Goal: Task Accomplishment & Management: Manage account settings

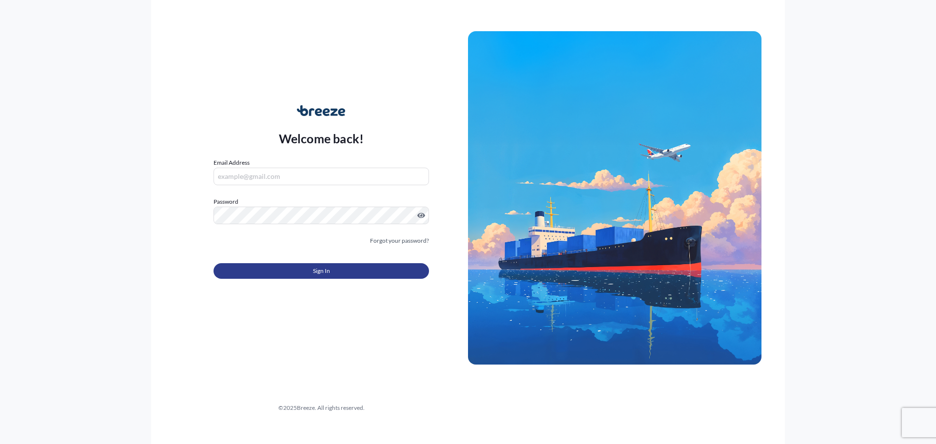
type input "[EMAIL_ADDRESS][DOMAIN_NAME]"
click at [346, 275] on button "Sign In" at bounding box center [320, 271] width 215 height 16
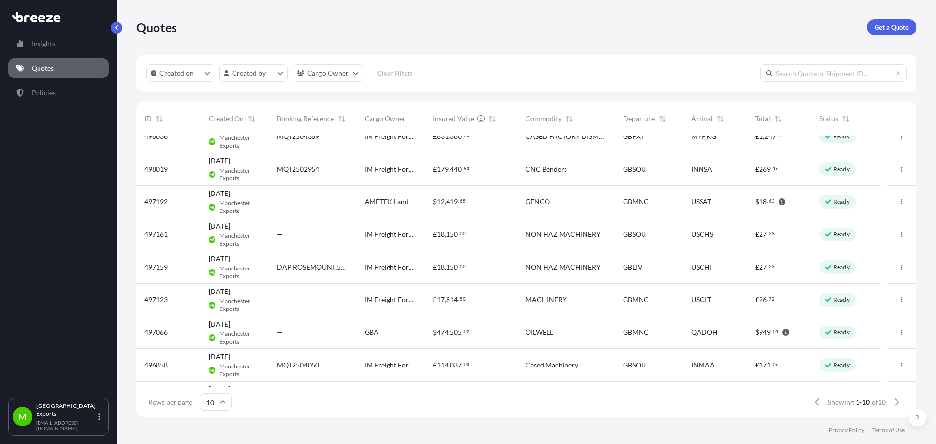
scroll to position [76, 0]
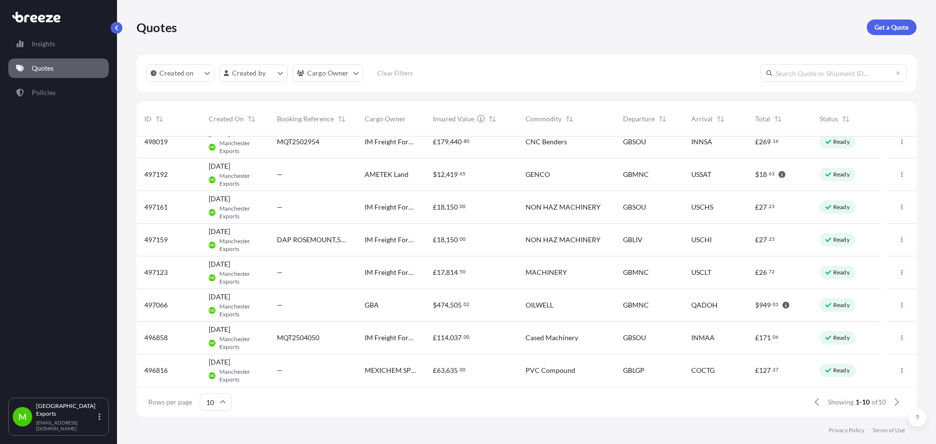
click at [216, 402] on input "10" at bounding box center [216, 402] width 32 height 18
click at [221, 378] on div "50" at bounding box center [215, 375] width 24 height 19
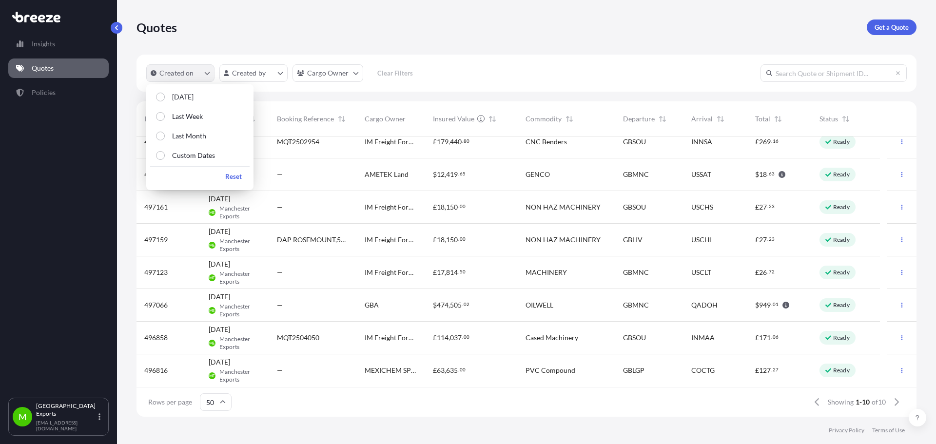
click at [205, 68] on button "Created on" at bounding box center [180, 73] width 68 height 18
click at [199, 155] on p "Custom Dates" at bounding box center [193, 156] width 43 height 10
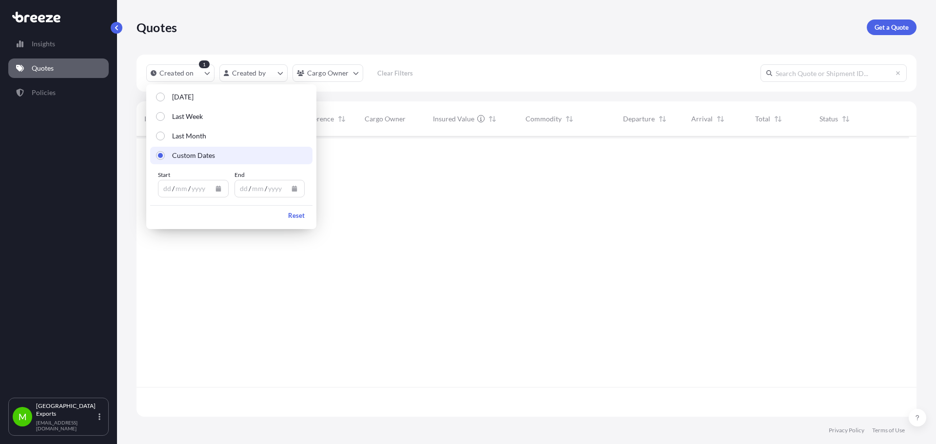
scroll to position [0, 0]
click at [241, 185] on div "dd" at bounding box center [244, 189] width 10 height 12
click at [187, 185] on div "mm" at bounding box center [181, 189] width 14 height 12
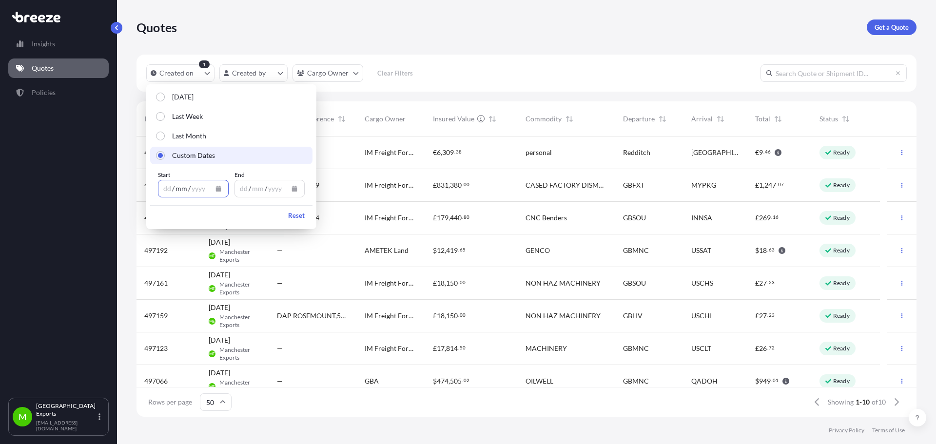
click at [166, 187] on div "dd" at bounding box center [167, 189] width 10 height 12
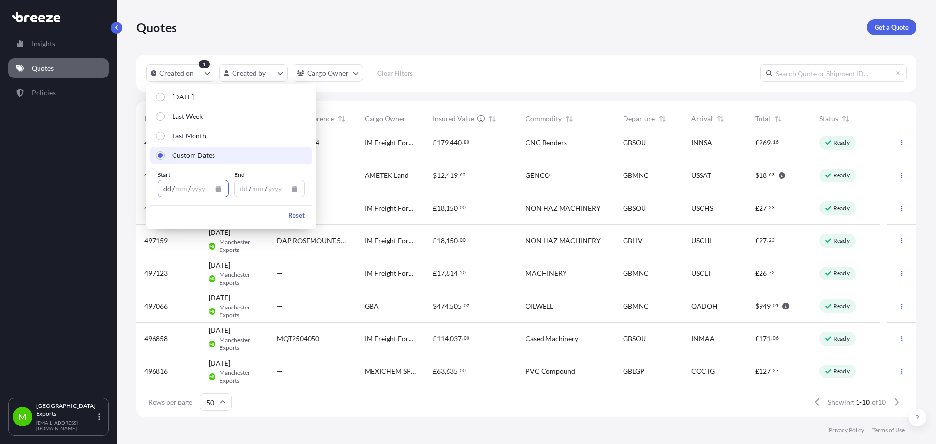
scroll to position [76, 0]
click at [171, 183] on div "dd" at bounding box center [167, 189] width 10 height 12
click at [290, 186] on button "Calendar" at bounding box center [295, 189] width 16 height 16
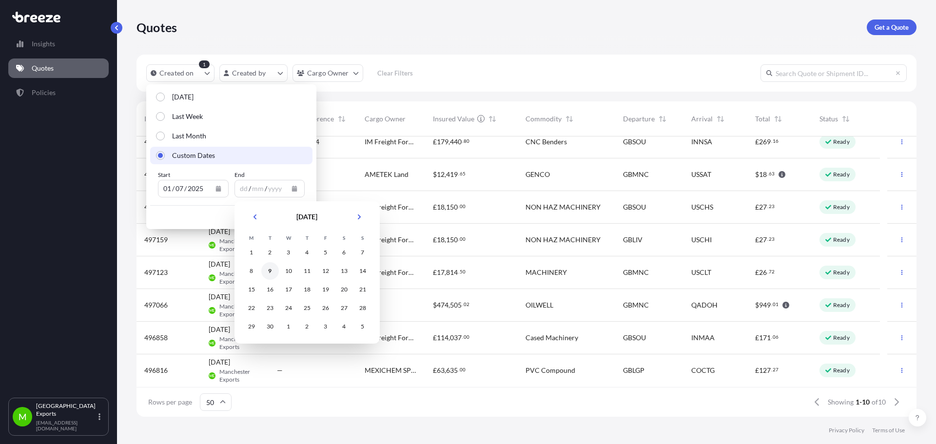
click at [265, 269] on div "9" at bounding box center [270, 271] width 18 height 18
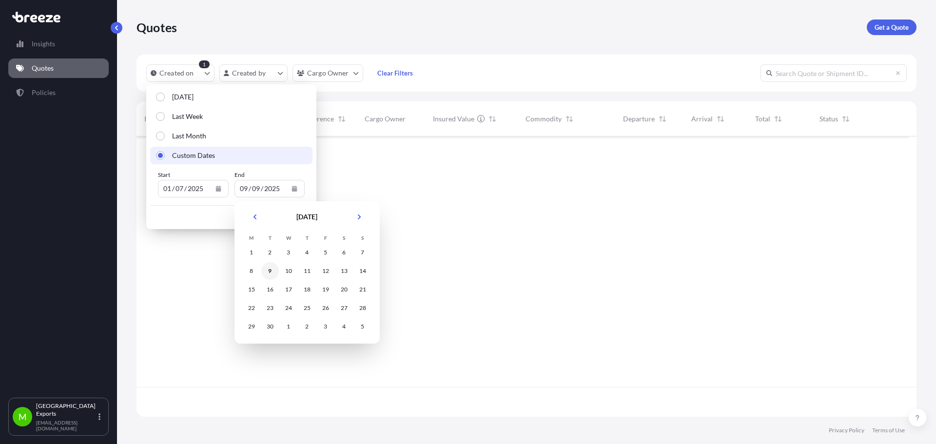
scroll to position [0, 0]
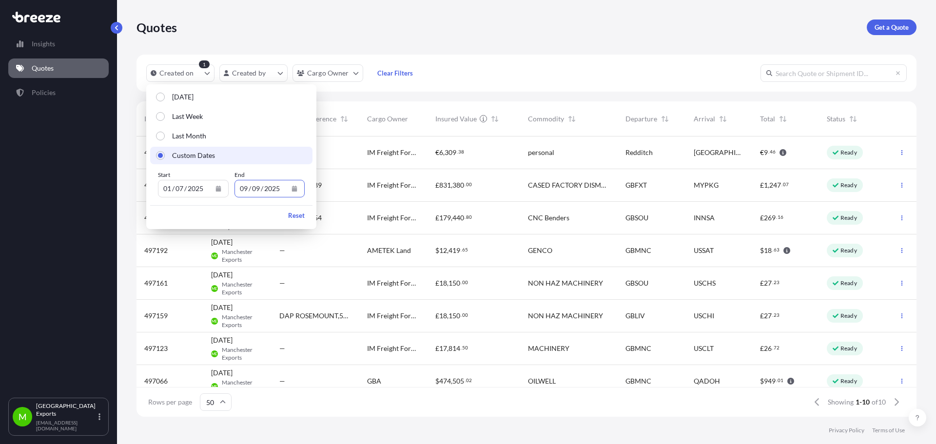
click at [612, 225] on div "CNC Benders" at bounding box center [568, 218] width 97 height 33
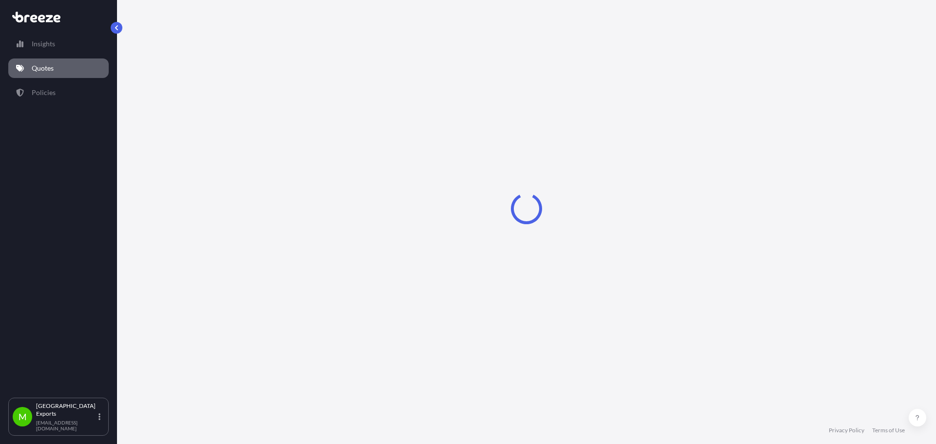
select select "Road"
select select "Sea"
select select "2"
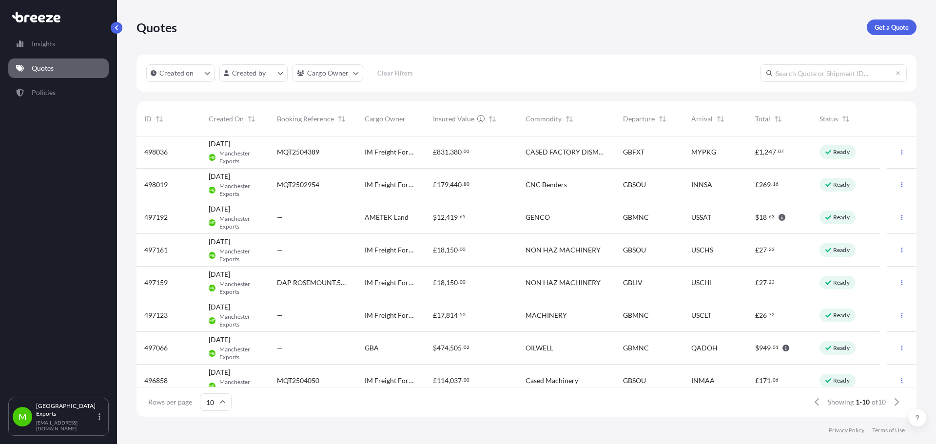
scroll to position [49, 0]
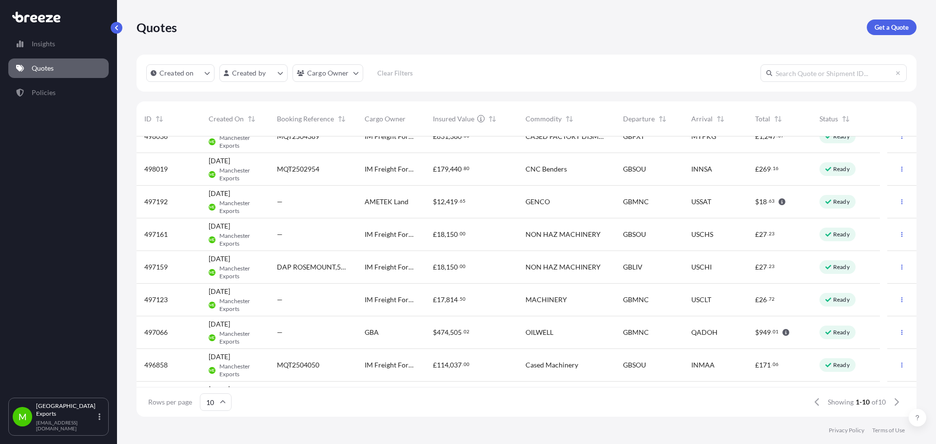
click at [421, 332] on div "GBA" at bounding box center [391, 332] width 68 height 33
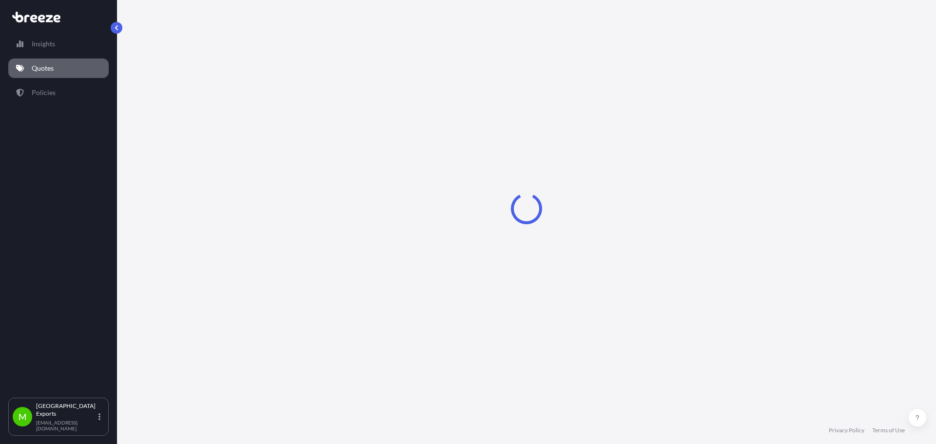
select select "Road"
select select "Air"
select select "Road"
select select "1"
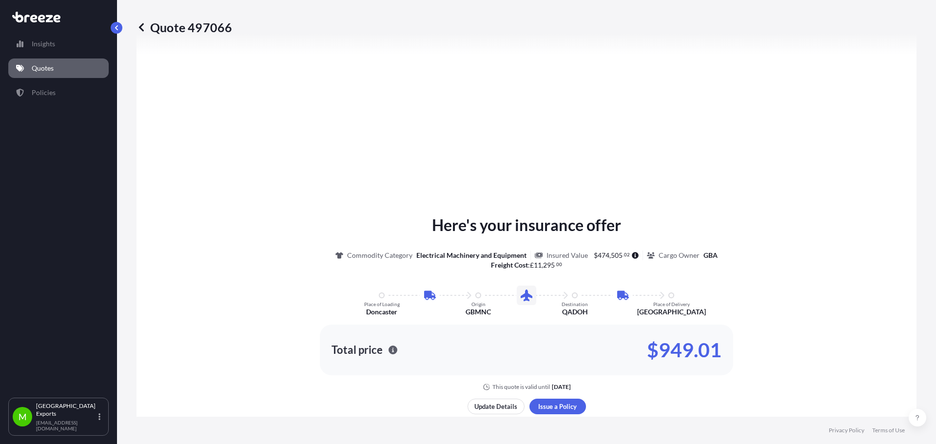
scroll to position [585, 0]
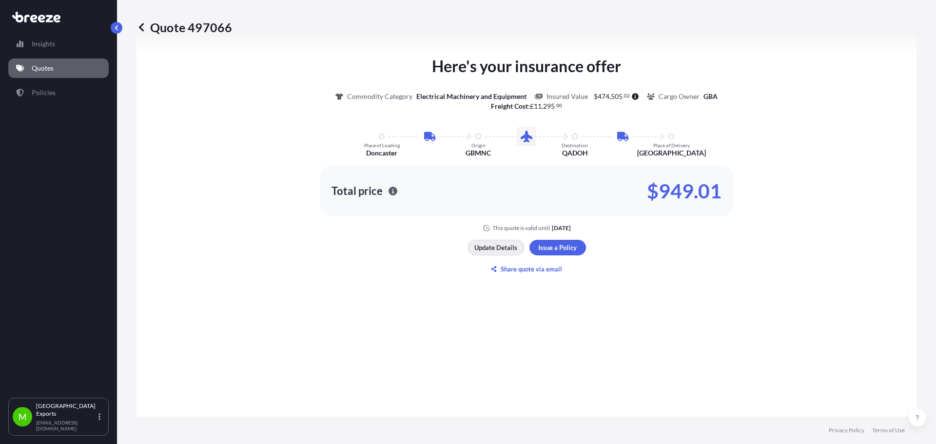
click at [485, 243] on p "Update Details" at bounding box center [495, 248] width 43 height 10
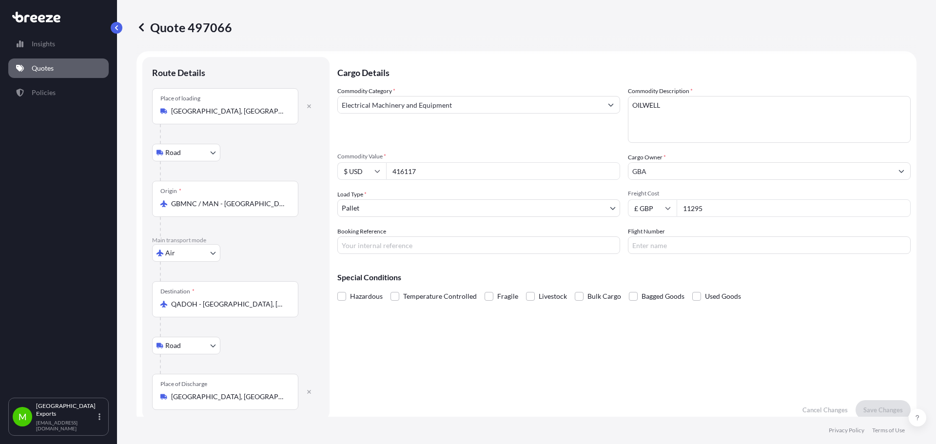
scroll to position [0, 0]
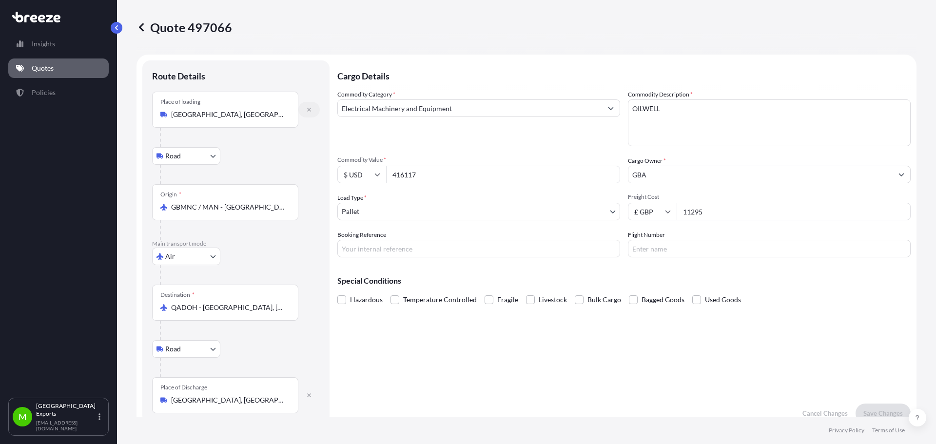
click at [313, 110] on button "button" at bounding box center [308, 110] width 21 height 16
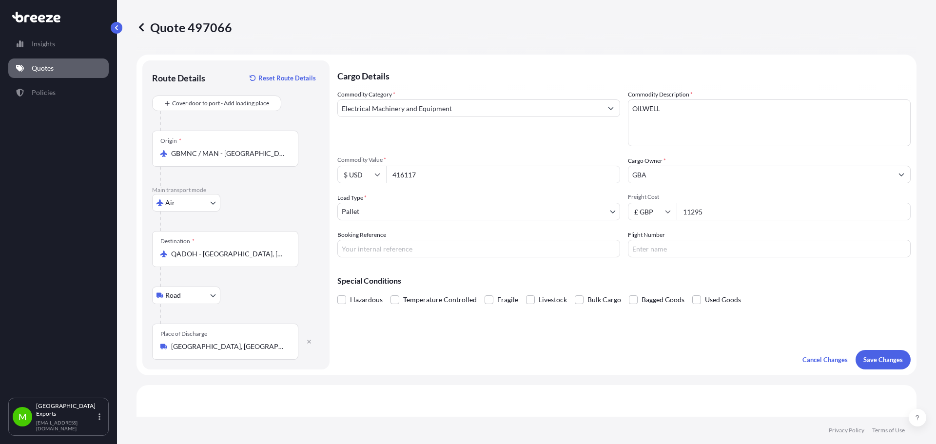
click at [684, 115] on textarea "OILWELL" at bounding box center [769, 122] width 283 height 47
drag, startPoint x: 684, startPoint y: 115, endPoint x: 562, endPoint y: 103, distance: 122.9
click at [562, 103] on div "Commodity Category * Electrical Machinery and Equipment Commodity Description *…" at bounding box center [623, 174] width 573 height 168
type textarea "h"
type textarea "HOT TAP TEE (PIPE FITTINGS)"
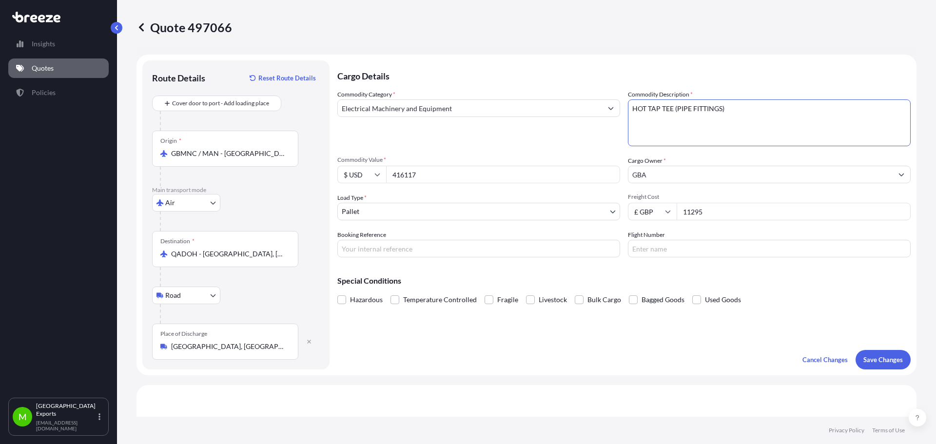
click at [545, 109] on input "Electrical Machinery and Equipment" at bounding box center [470, 108] width 264 height 18
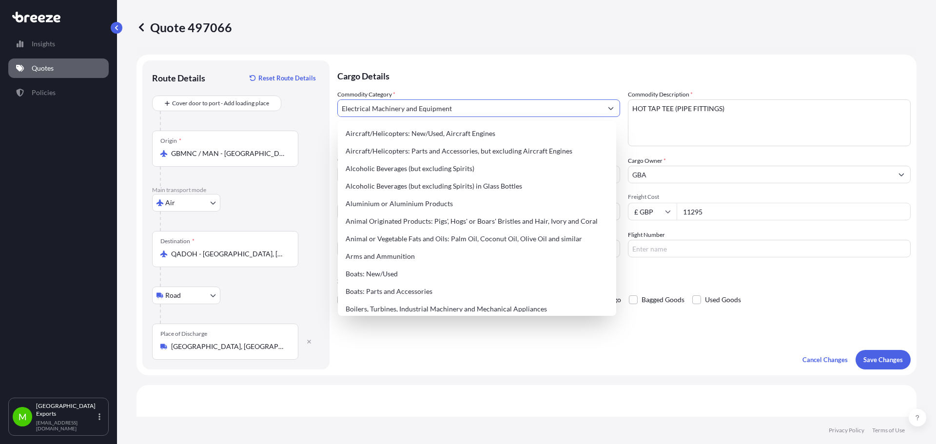
drag, startPoint x: 542, startPoint y: 109, endPoint x: 236, endPoint y: 67, distance: 308.8
click at [236, 67] on form "Route Details Reset Route Details Cover door to port - Add loading place Place …" at bounding box center [526, 215] width 780 height 321
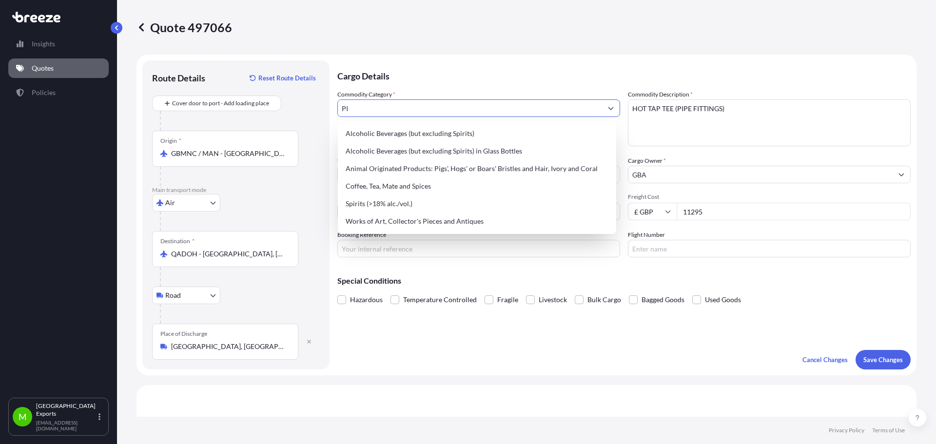
type input "P"
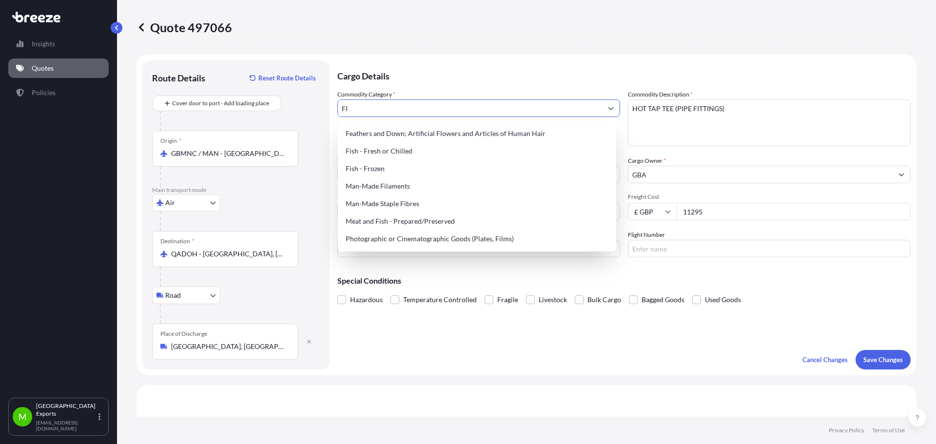
type input "F"
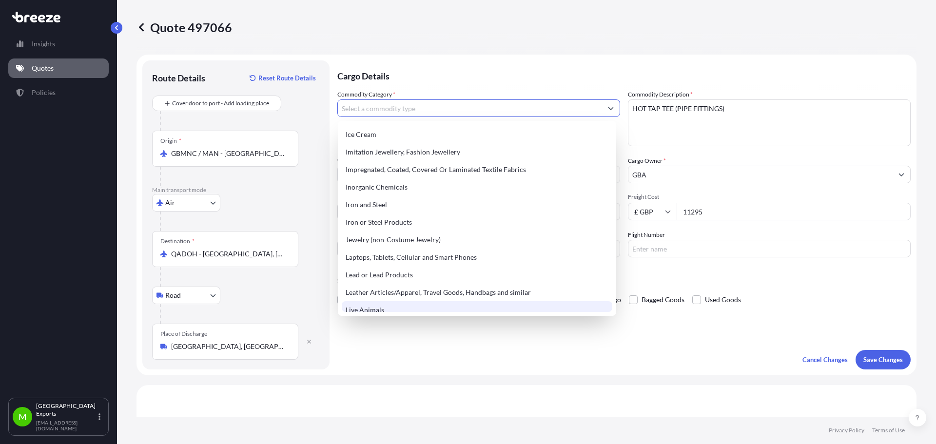
scroll to position [975, 0]
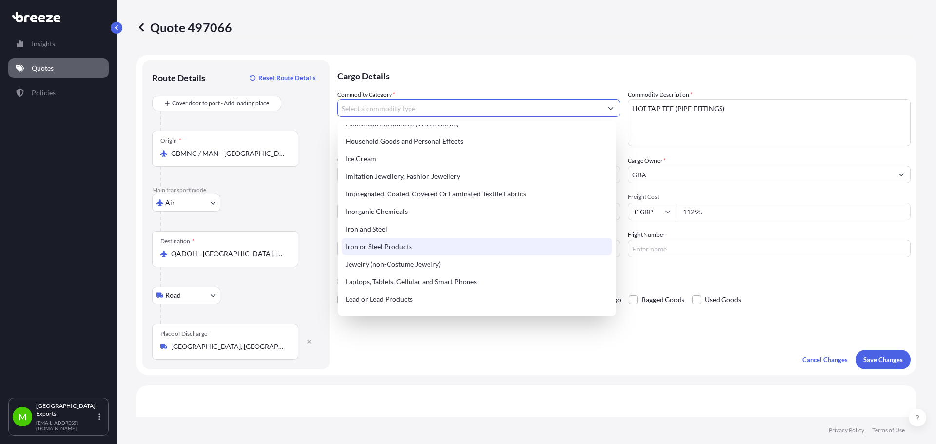
click at [457, 244] on div "Iron or Steel Products" at bounding box center [477, 247] width 270 height 18
type input "Iron or Steel Products"
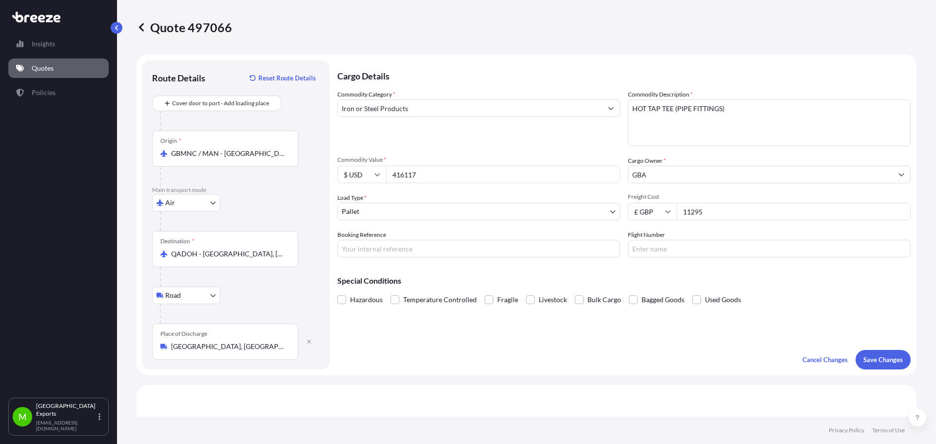
drag, startPoint x: 467, startPoint y: 183, endPoint x: 375, endPoint y: 175, distance: 91.9
click at [375, 175] on div "$ USD 416117" at bounding box center [478, 175] width 283 height 18
type input "174254.94"
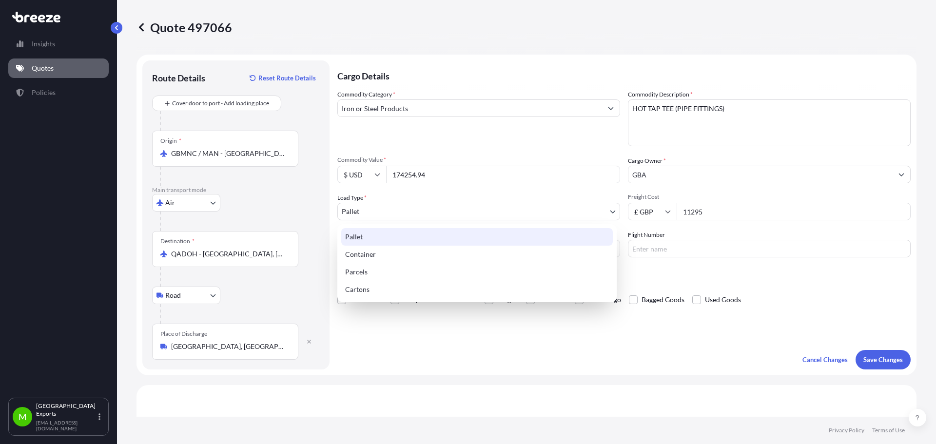
click at [463, 211] on body "Insights Quotes Policies M Manchester Exports [EMAIL_ADDRESS][DOMAIN_NAME] Quot…" at bounding box center [468, 222] width 936 height 444
click at [442, 236] on div "Pallet" at bounding box center [476, 237] width 271 height 18
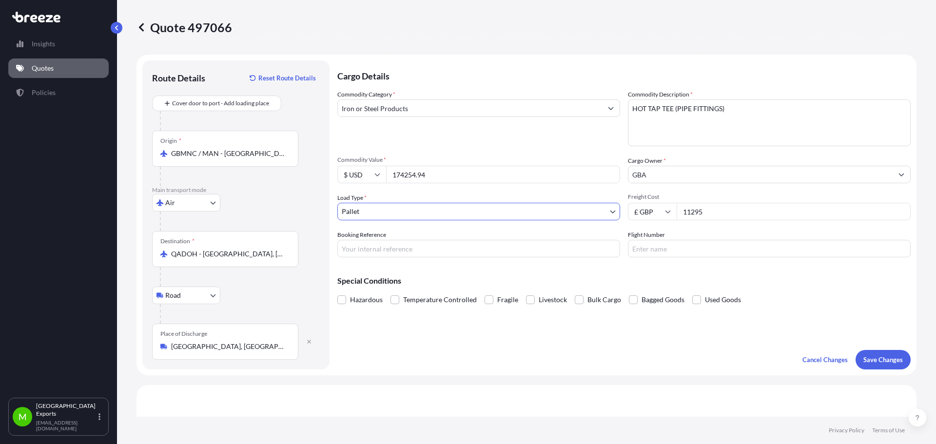
click at [525, 250] on input "Booking Reference" at bounding box center [478, 249] width 283 height 18
type input "MA2500504"
click at [661, 248] on input "Flight Number" at bounding box center [769, 249] width 283 height 18
drag, startPoint x: 719, startPoint y: 215, endPoint x: 306, endPoint y: 178, distance: 414.4
click at [431, 196] on div "Commodity Category * Iron or Steel Products Commodity Description * OILWELL Com…" at bounding box center [623, 174] width 573 height 168
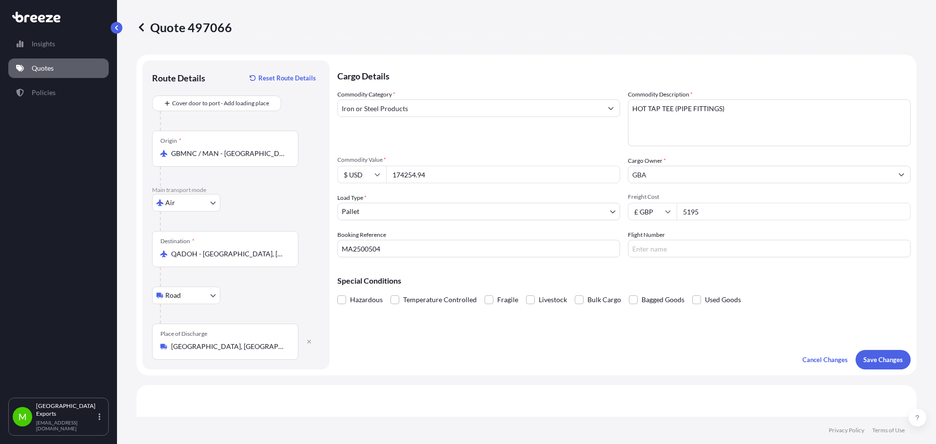
type input "5195"
click at [654, 248] on input "Flight Number" at bounding box center [769, 249] width 283 height 18
type input "TK2680"
click at [872, 359] on p "Save Changes" at bounding box center [882, 360] width 39 height 10
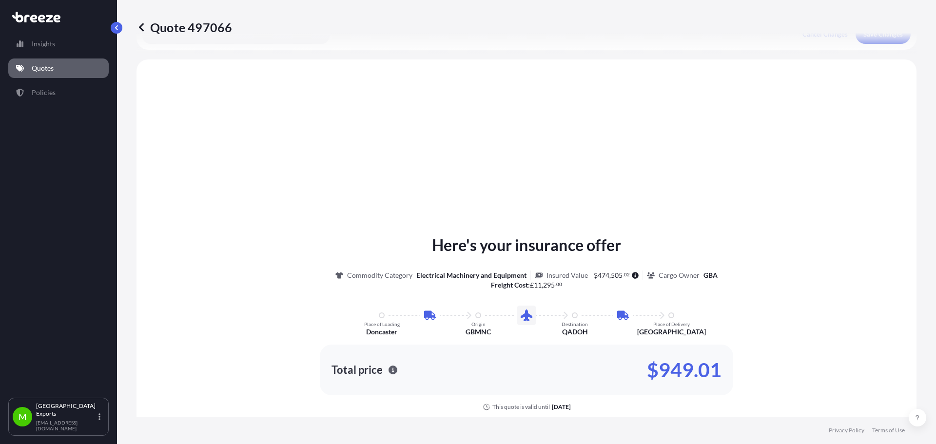
scroll to position [336, 0]
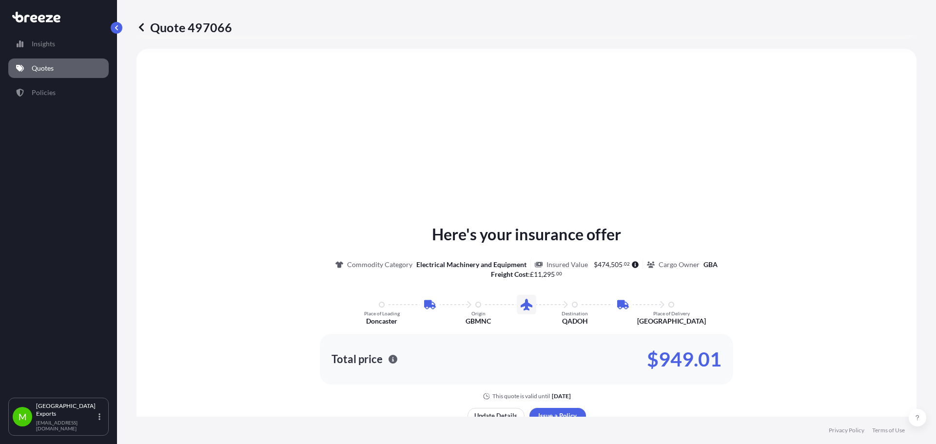
select select "Air"
select select "Road"
select select "1"
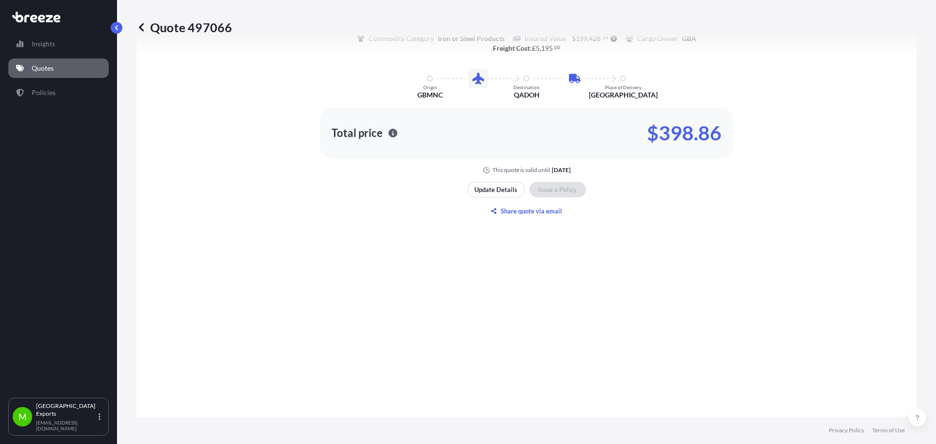
scroll to position [693, 0]
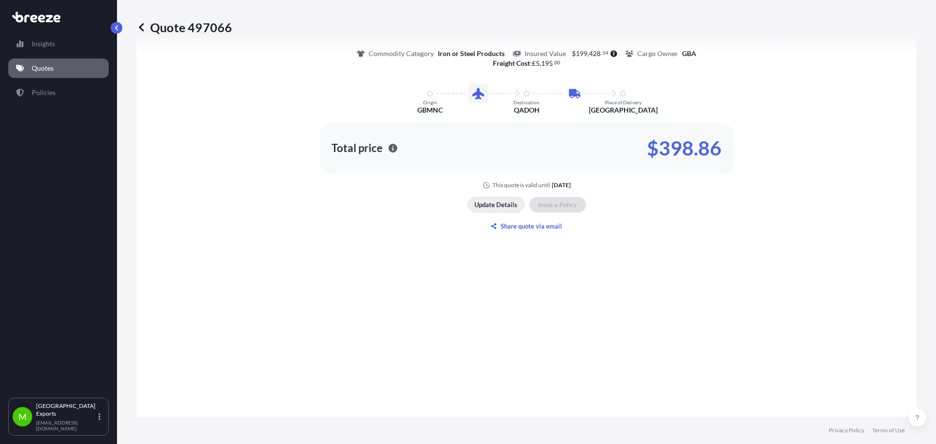
click at [487, 203] on p "Update Details" at bounding box center [495, 205] width 43 height 10
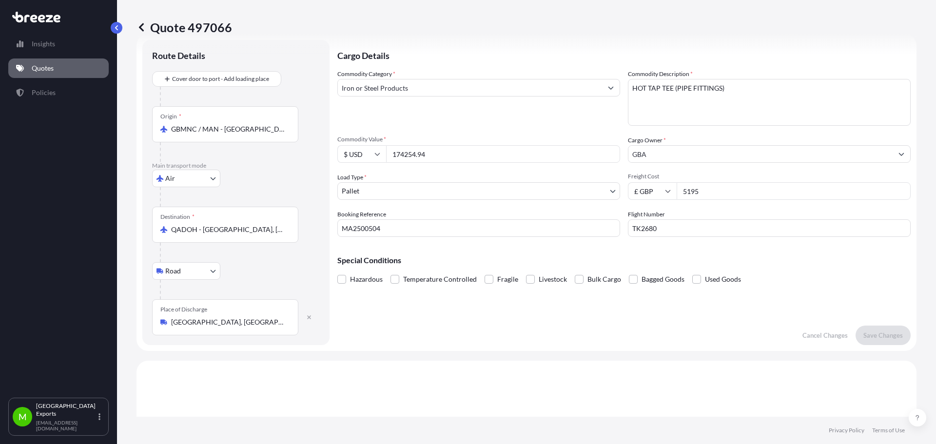
scroll to position [16, 0]
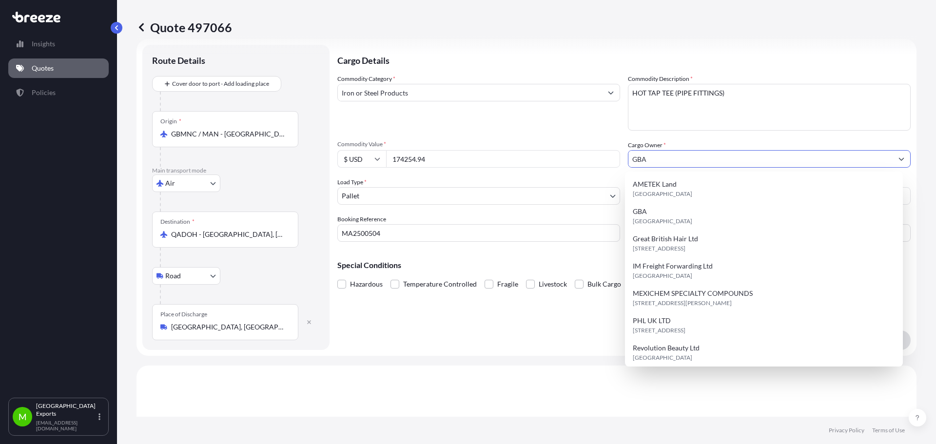
drag, startPoint x: 717, startPoint y: 159, endPoint x: 617, endPoint y: 163, distance: 100.0
click at [617, 163] on div "Commodity Category * Iron or Steel Products Commodity Description * HOT TAP TEE…" at bounding box center [623, 158] width 573 height 168
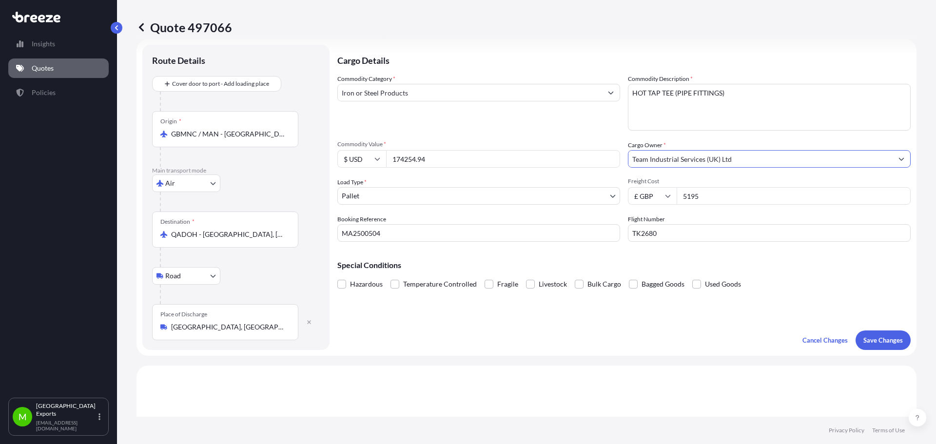
type input "Team Industrial Services (UK) Ltd"
click at [871, 340] on p "Save Changes" at bounding box center [882, 340] width 39 height 10
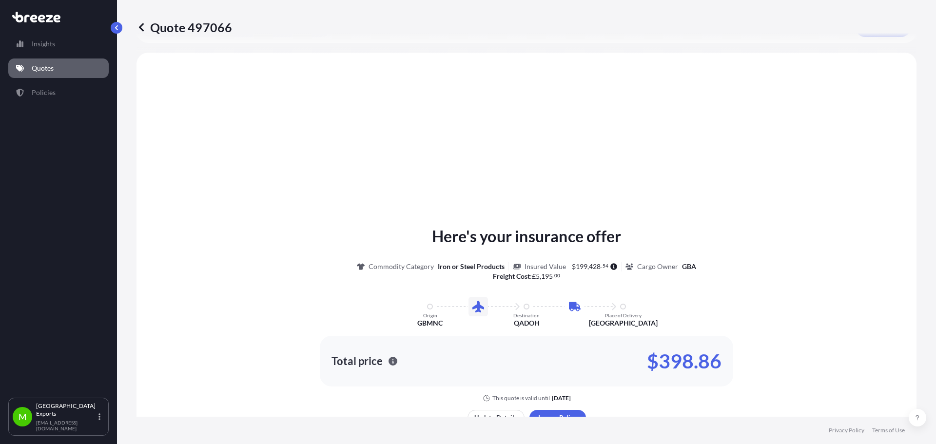
scroll to position [332, 0]
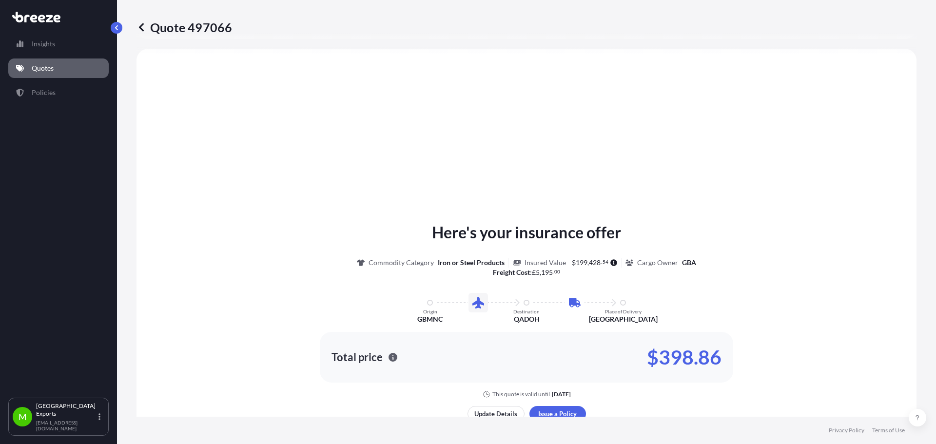
select select "Air"
select select "Road"
select select "1"
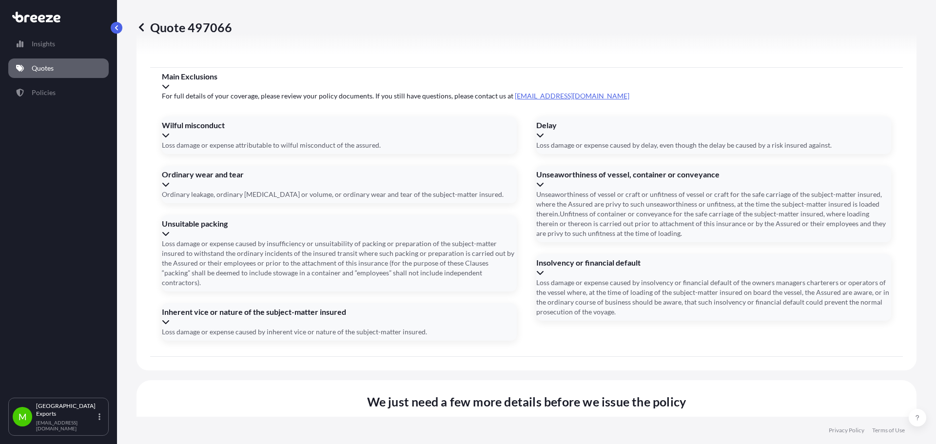
scroll to position [1181, 0]
type input "[DATE]"
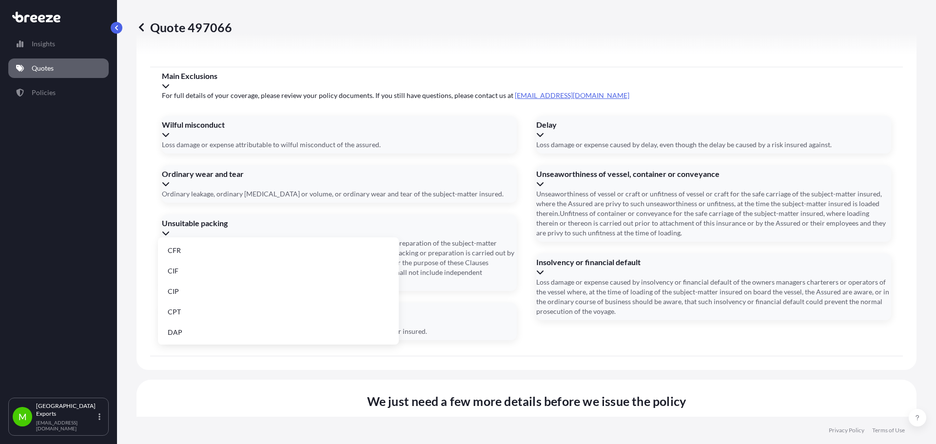
click at [192, 309] on li "DDP" at bounding box center [278, 304] width 233 height 19
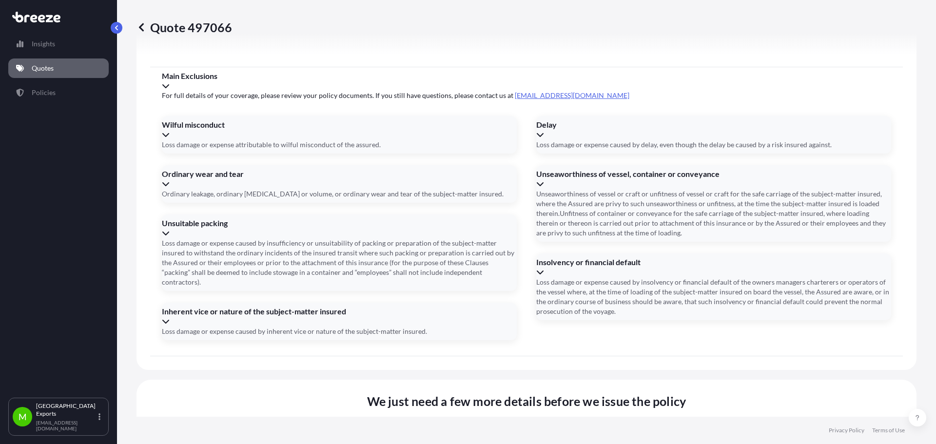
type input "23540385483"
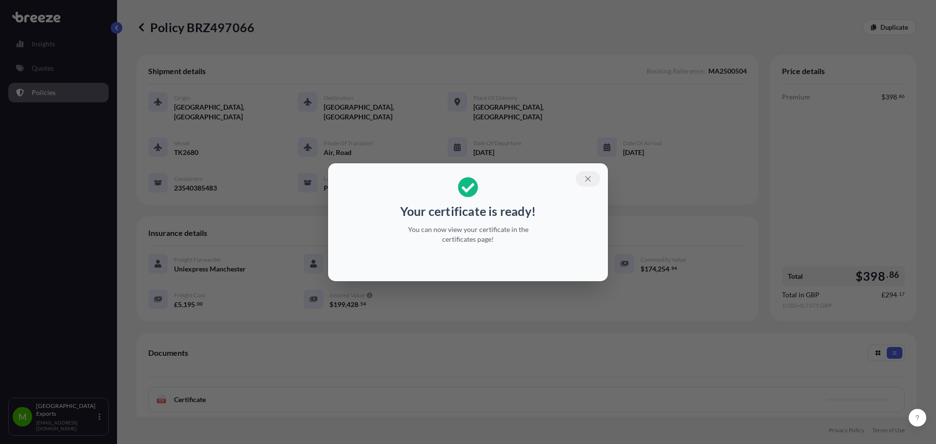
click at [595, 181] on button "button" at bounding box center [588, 179] width 24 height 16
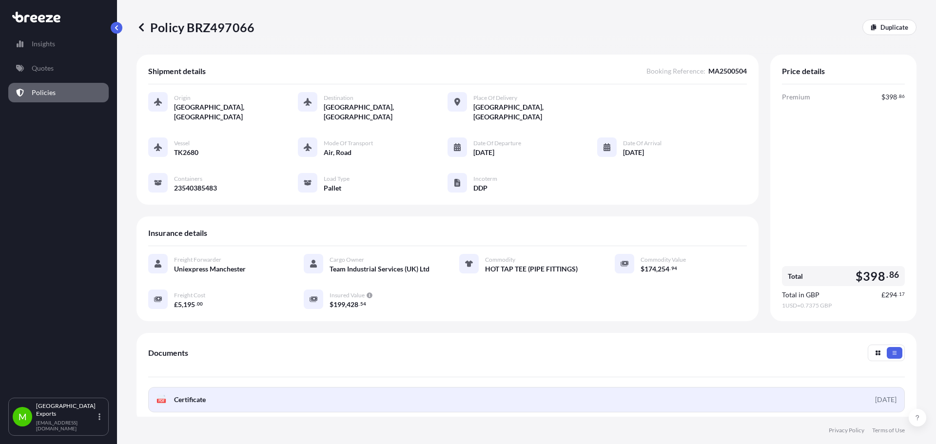
click at [163, 395] on icon at bounding box center [161, 400] width 8 height 10
